Goal: Navigation & Orientation: Go to known website

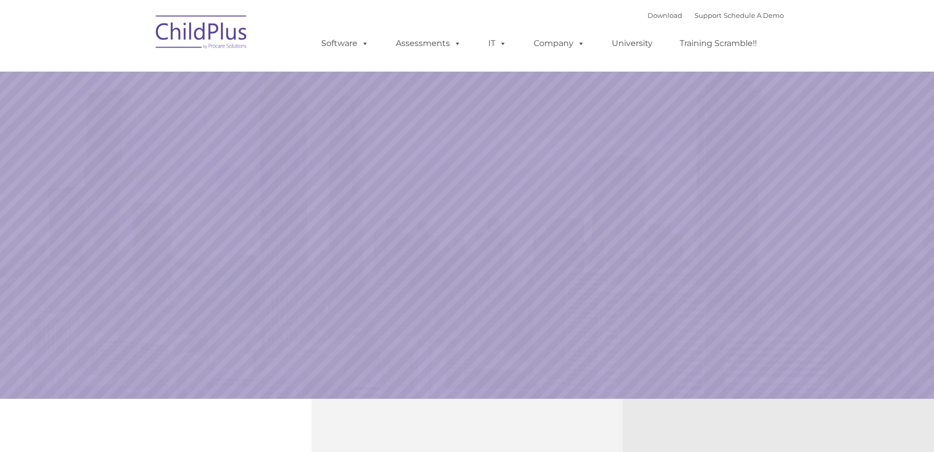
select select "MEDIUM"
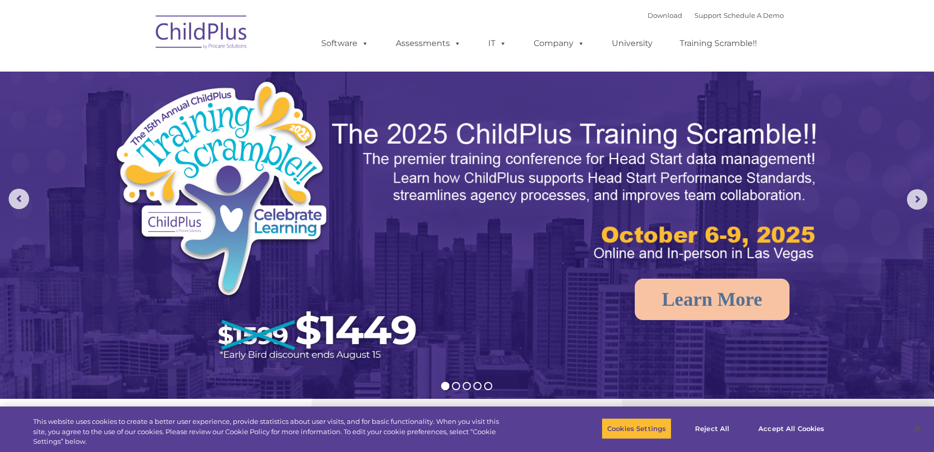
click at [190, 23] on img at bounding box center [202, 33] width 102 height 51
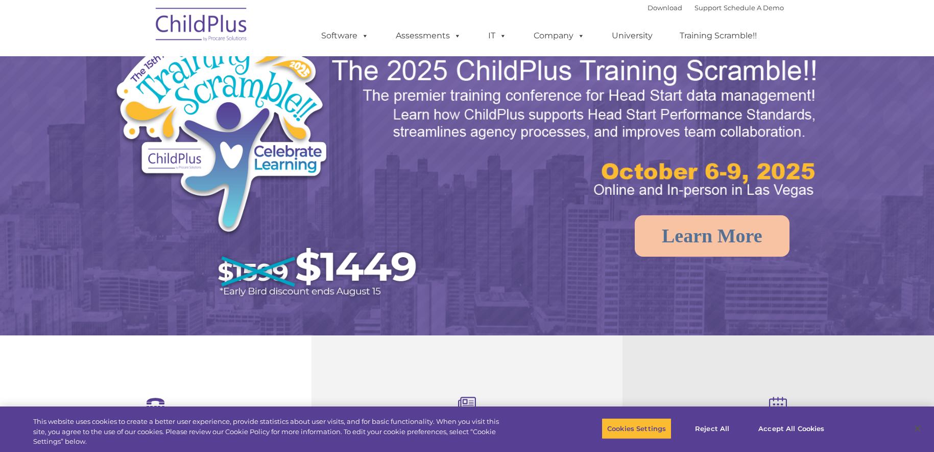
scroll to position [91, 0]
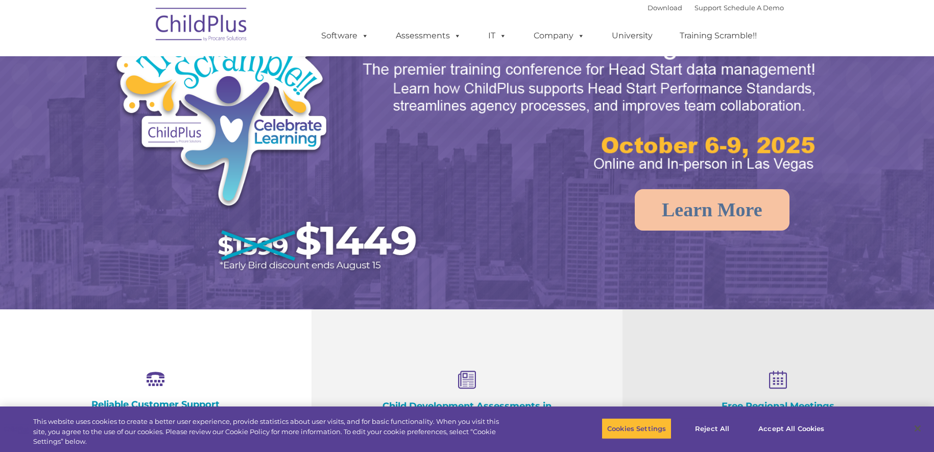
select select "MEDIUM"
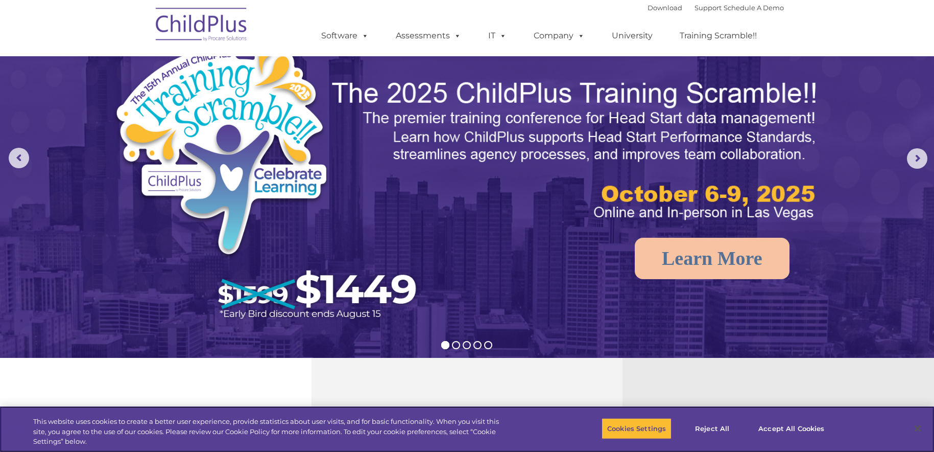
scroll to position [0, 0]
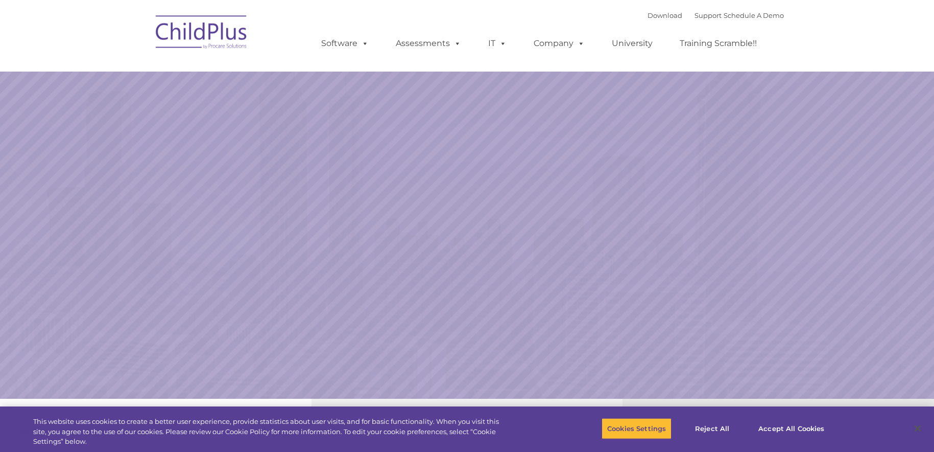
select select "MEDIUM"
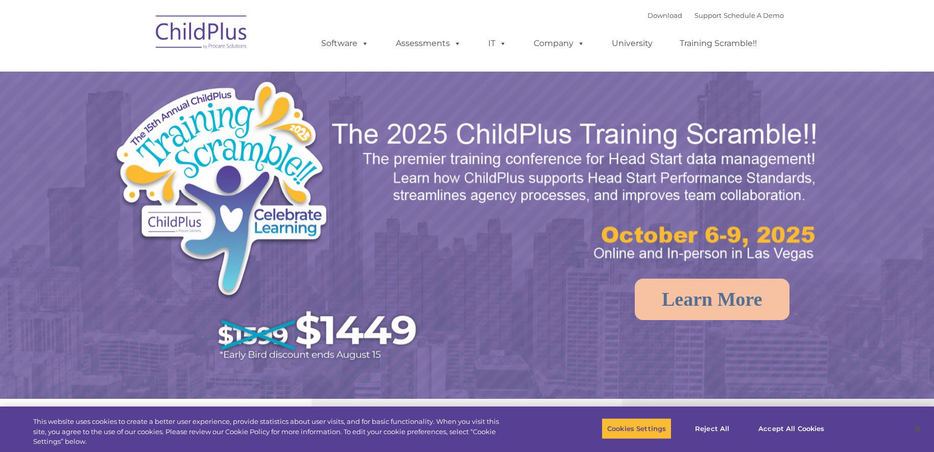
select select "MEDIUM"
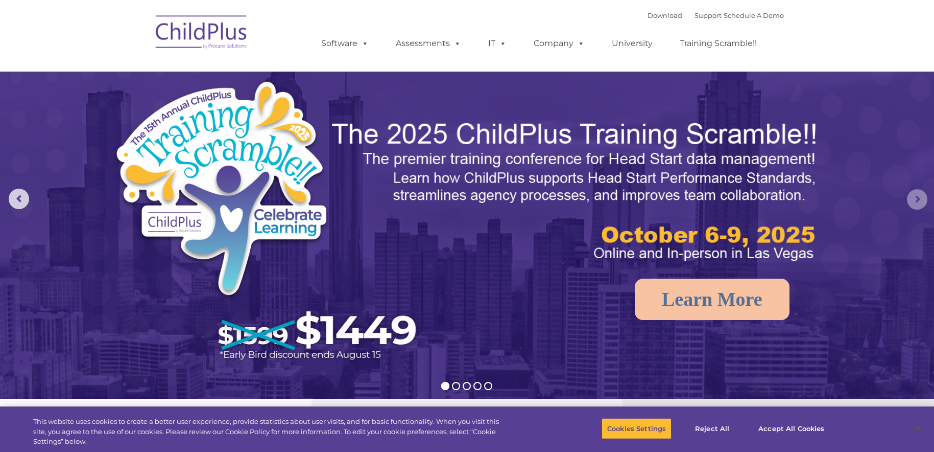
click at [926, 198] on rs-arrow at bounding box center [917, 199] width 20 height 20
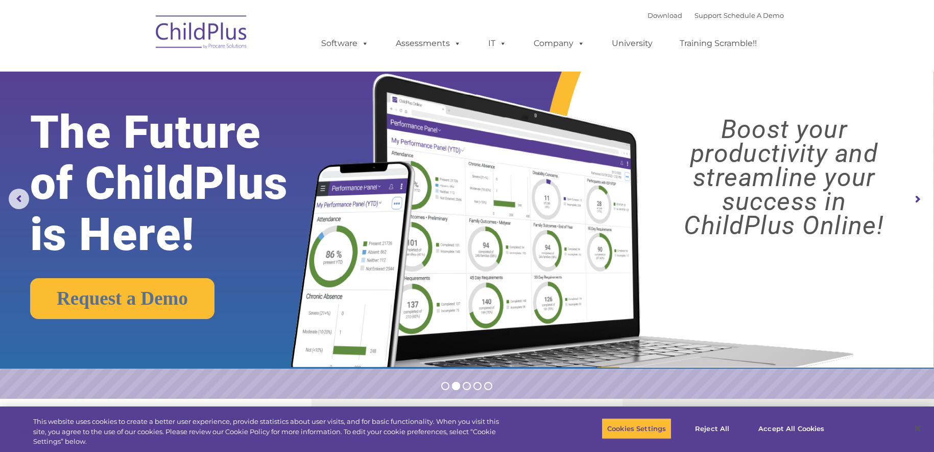
click at [926, 198] on rs-arrow at bounding box center [917, 199] width 20 height 20
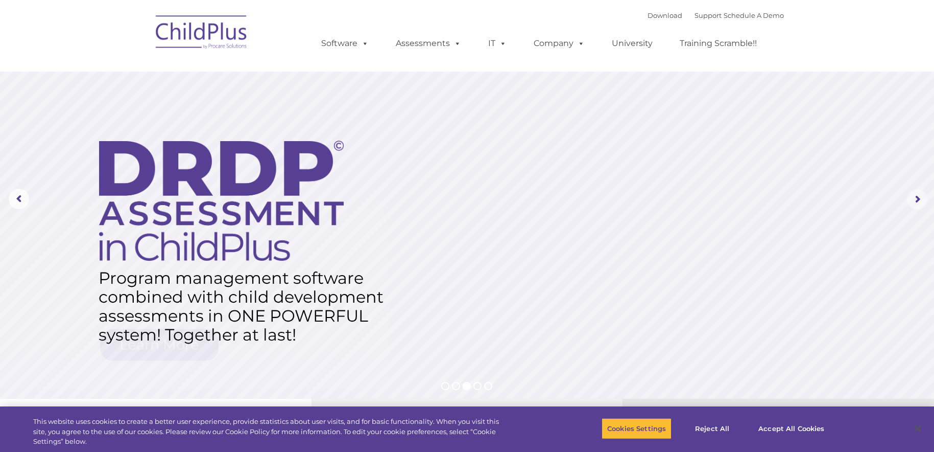
click at [920, 199] on rs-arrow at bounding box center [917, 199] width 20 height 20
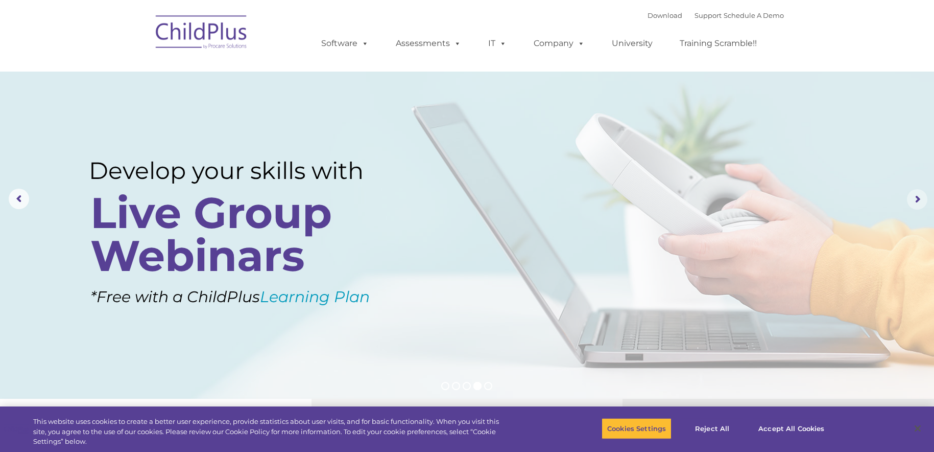
click at [920, 199] on rs-arrow at bounding box center [917, 199] width 20 height 20
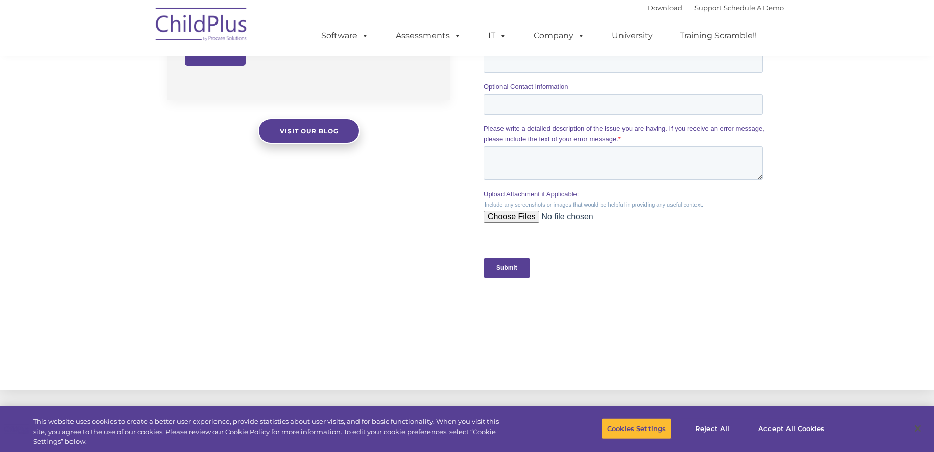
scroll to position [920, 0]
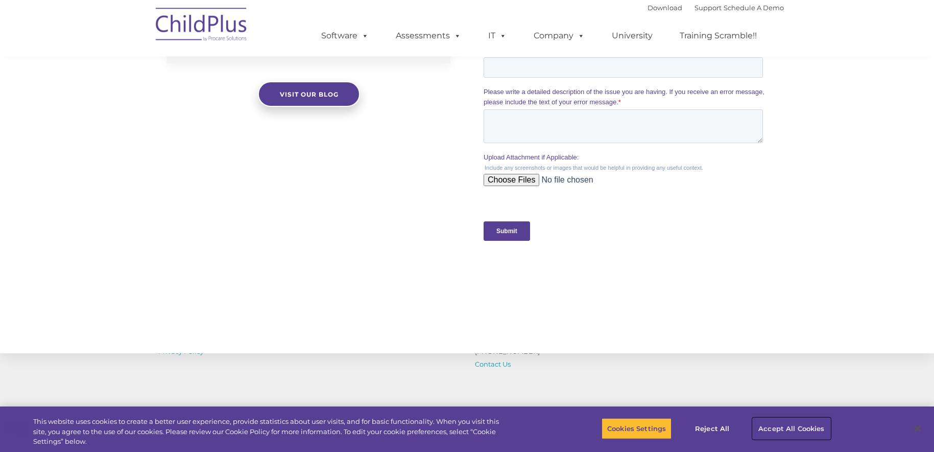
click at [783, 426] on button "Accept All Cookies" at bounding box center [791, 427] width 77 height 21
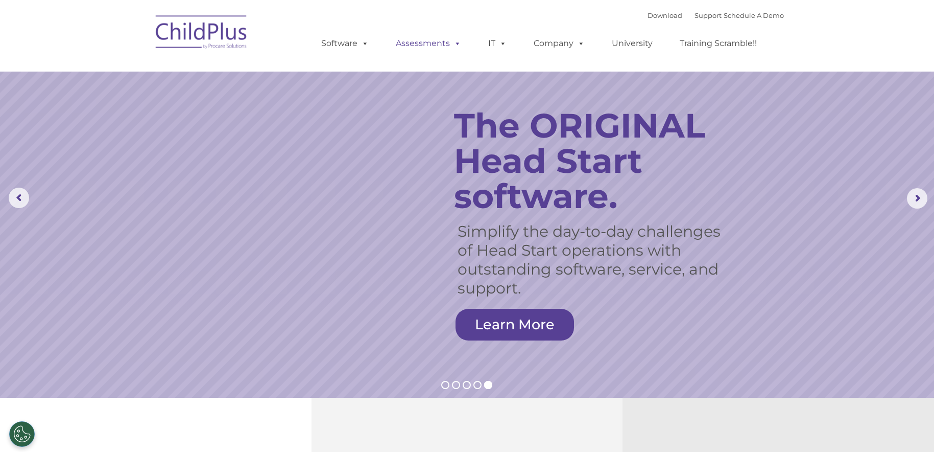
scroll to position [0, 0]
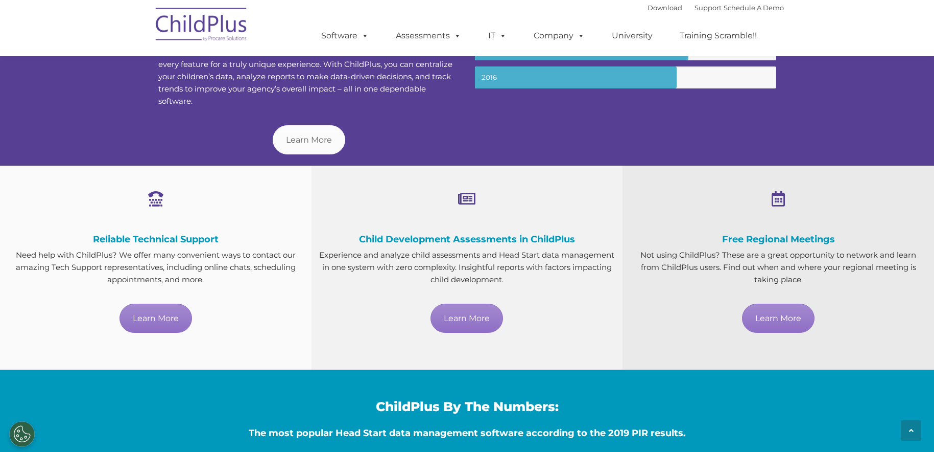
scroll to position [466, 0]
